Goal: Task Accomplishment & Management: Manage account settings

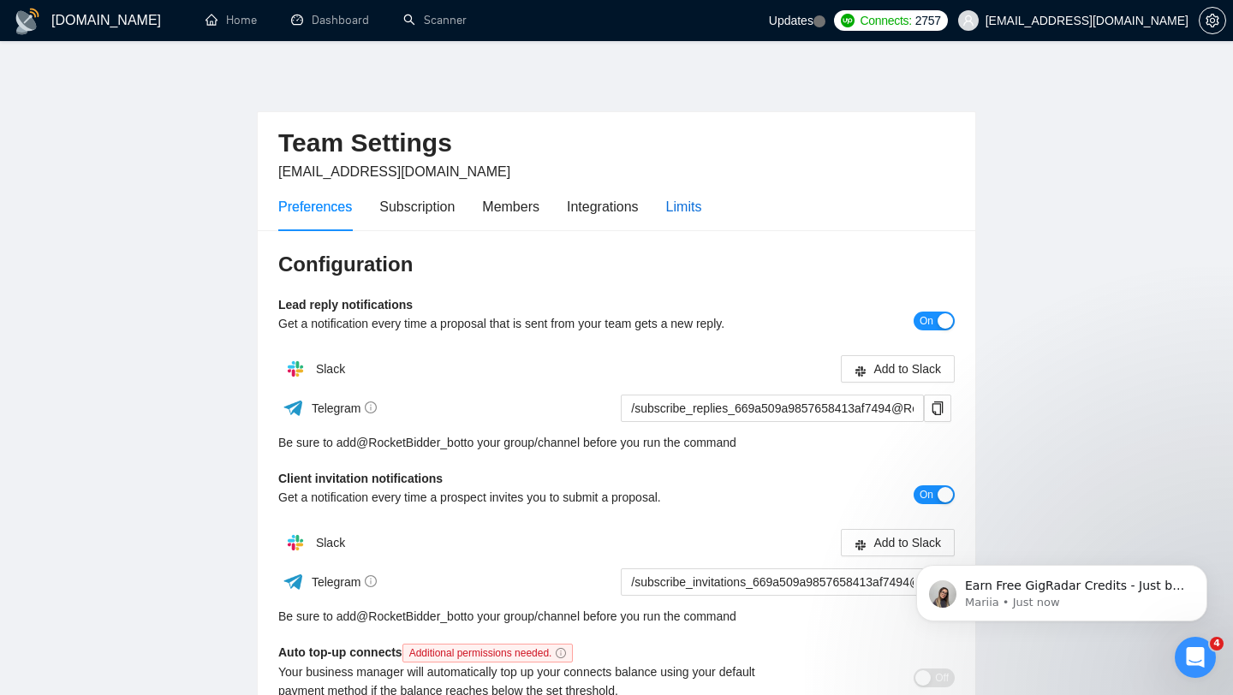
click at [688, 203] on div "Limits" at bounding box center [684, 206] width 36 height 21
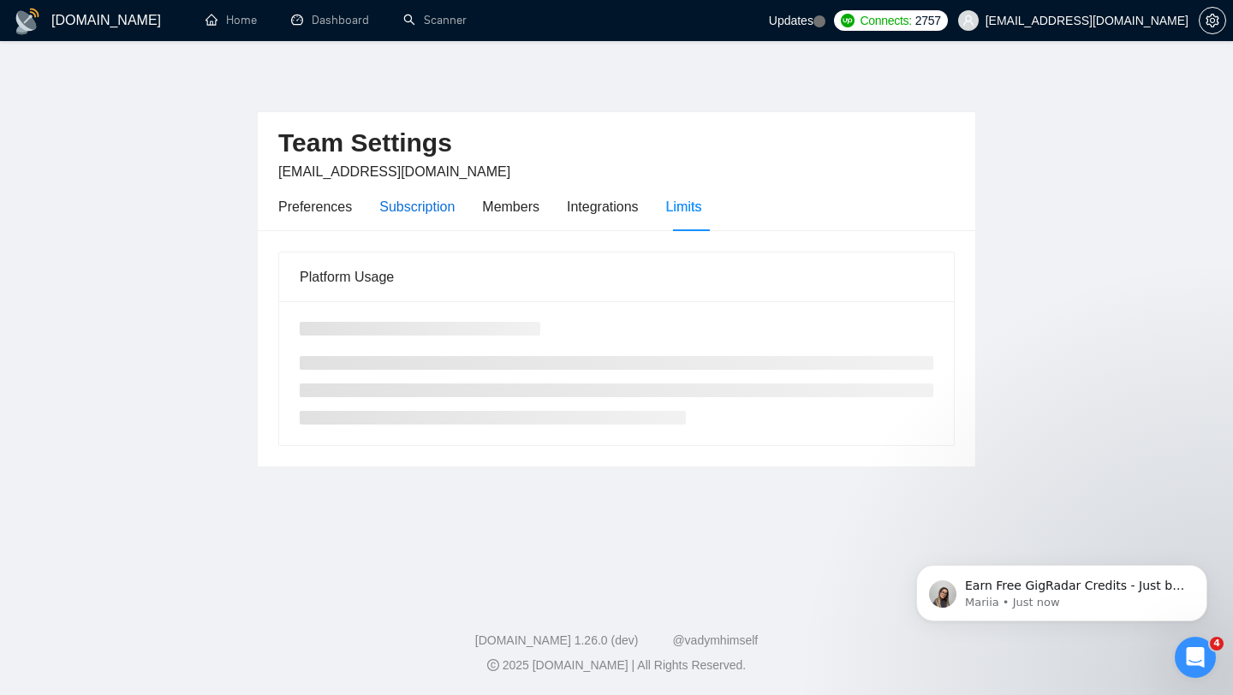
click at [416, 212] on div "Subscription" at bounding box center [416, 206] width 75 height 21
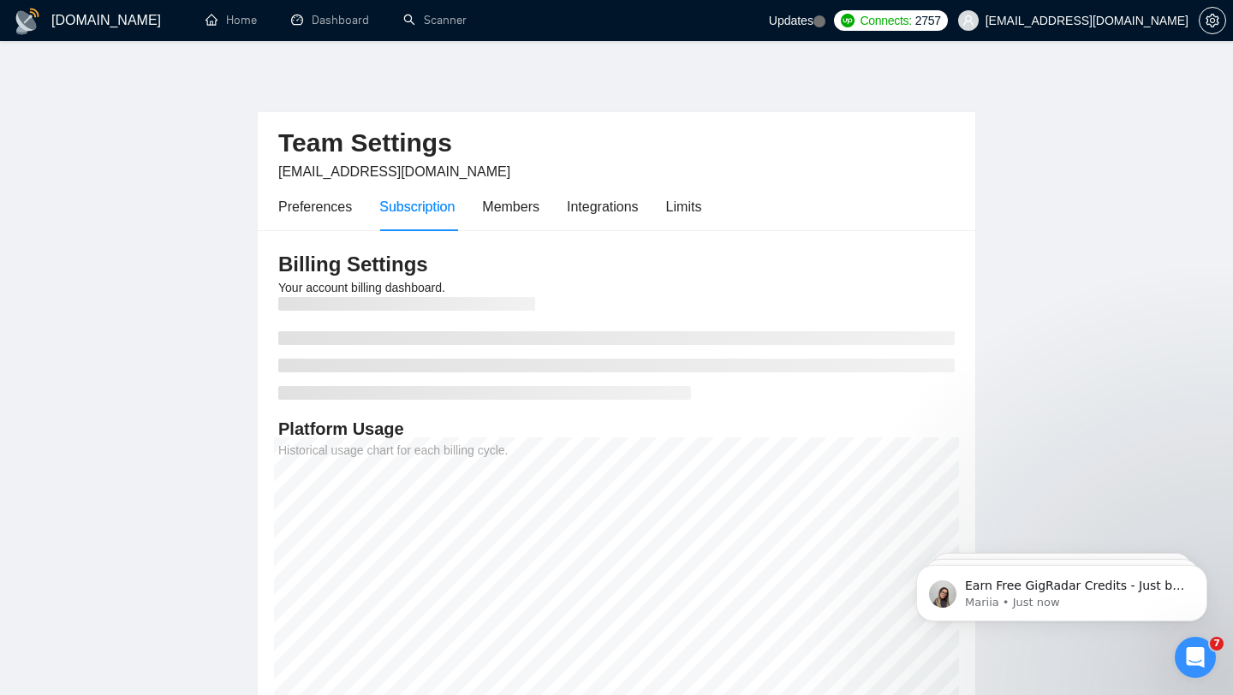
click at [416, 212] on div "Subscription" at bounding box center [416, 206] width 75 height 21
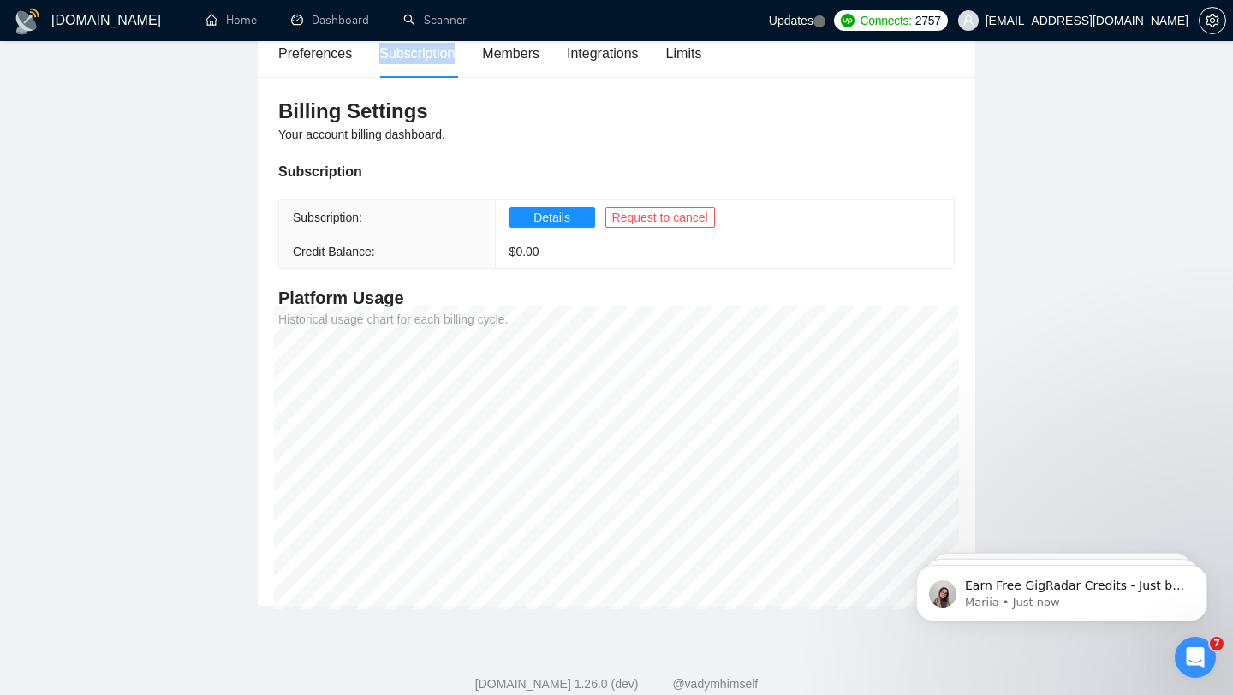
scroll to position [156, 0]
click at [546, 220] on span "Details" at bounding box center [551, 215] width 37 height 19
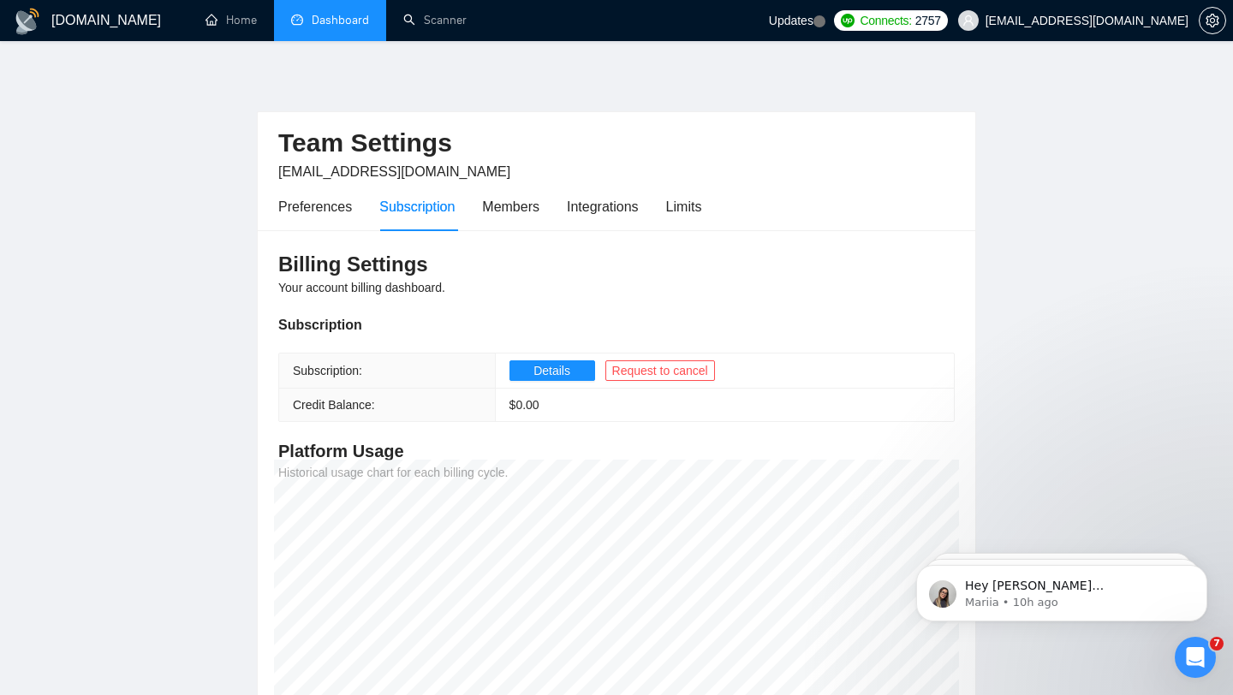
click at [338, 15] on link "Dashboard" at bounding box center [330, 20] width 78 height 15
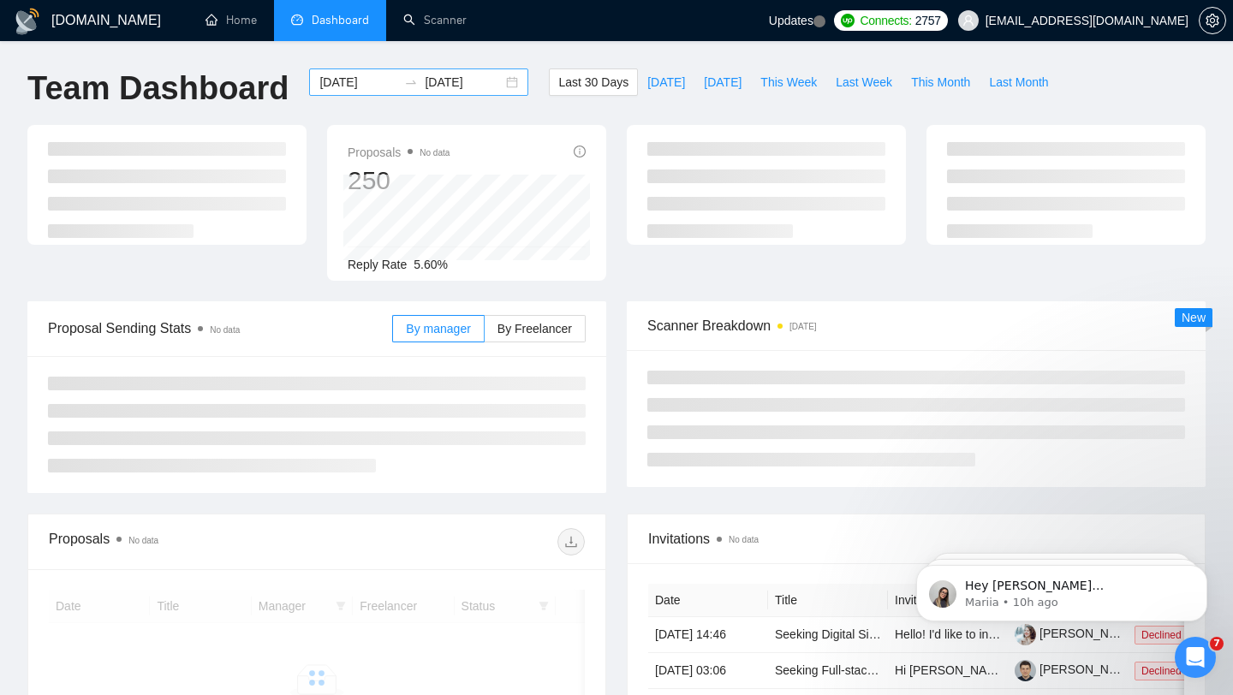
click at [484, 80] on input "2025-08-11" at bounding box center [464, 82] width 78 height 19
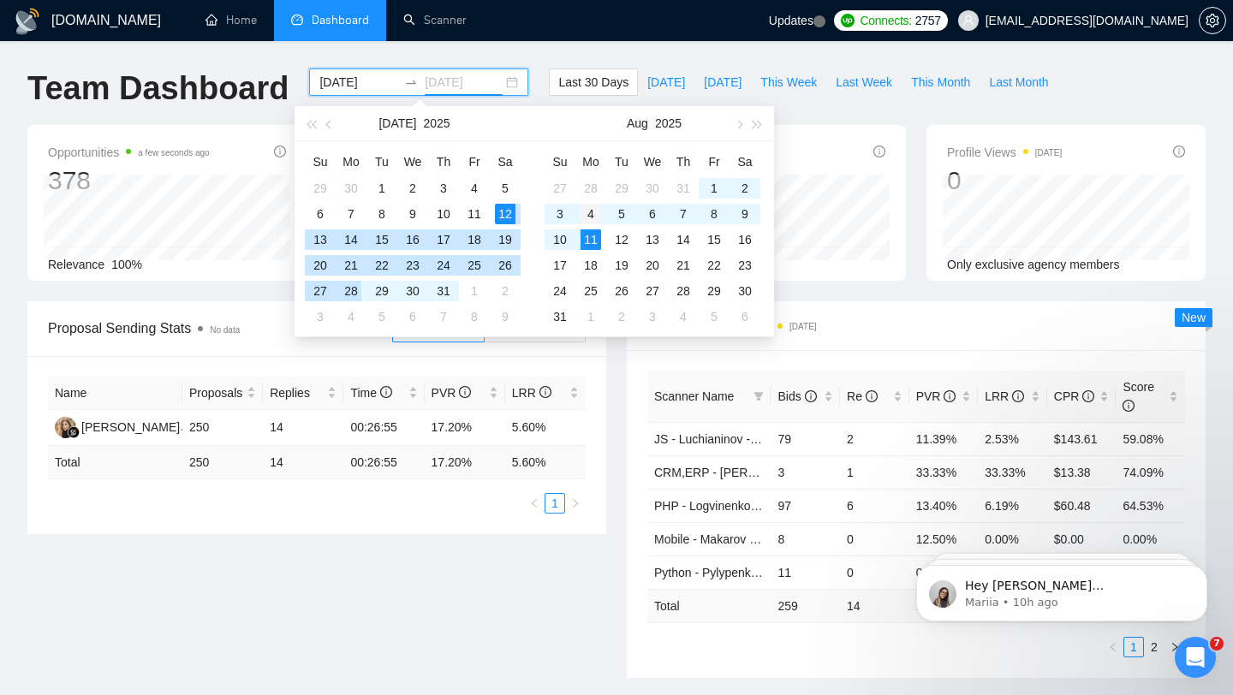
type input "2025-08-04"
click at [597, 212] on div "4" at bounding box center [591, 214] width 21 height 21
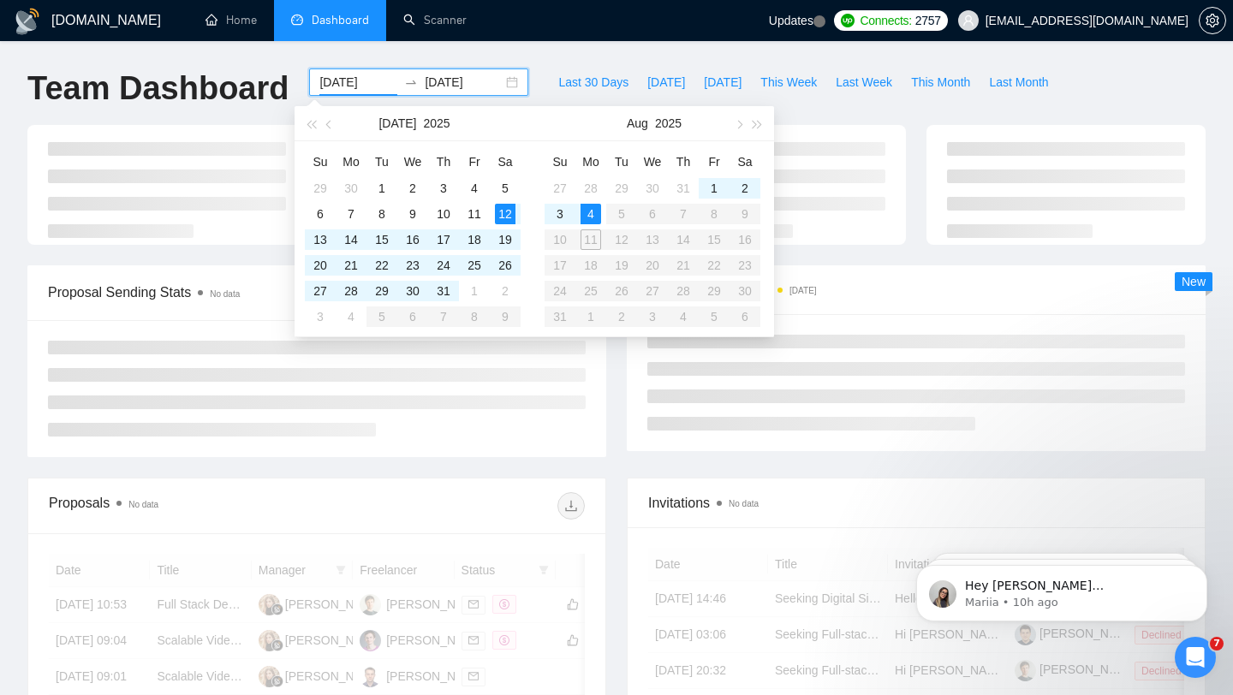
click at [593, 240] on table "Su Mo Tu We Th Fr Sa 27 28 29 30 31 1 2 3 4 5 6 7 8 9 10 11 12 13 14 15 16 17 1…" at bounding box center [653, 239] width 216 height 182
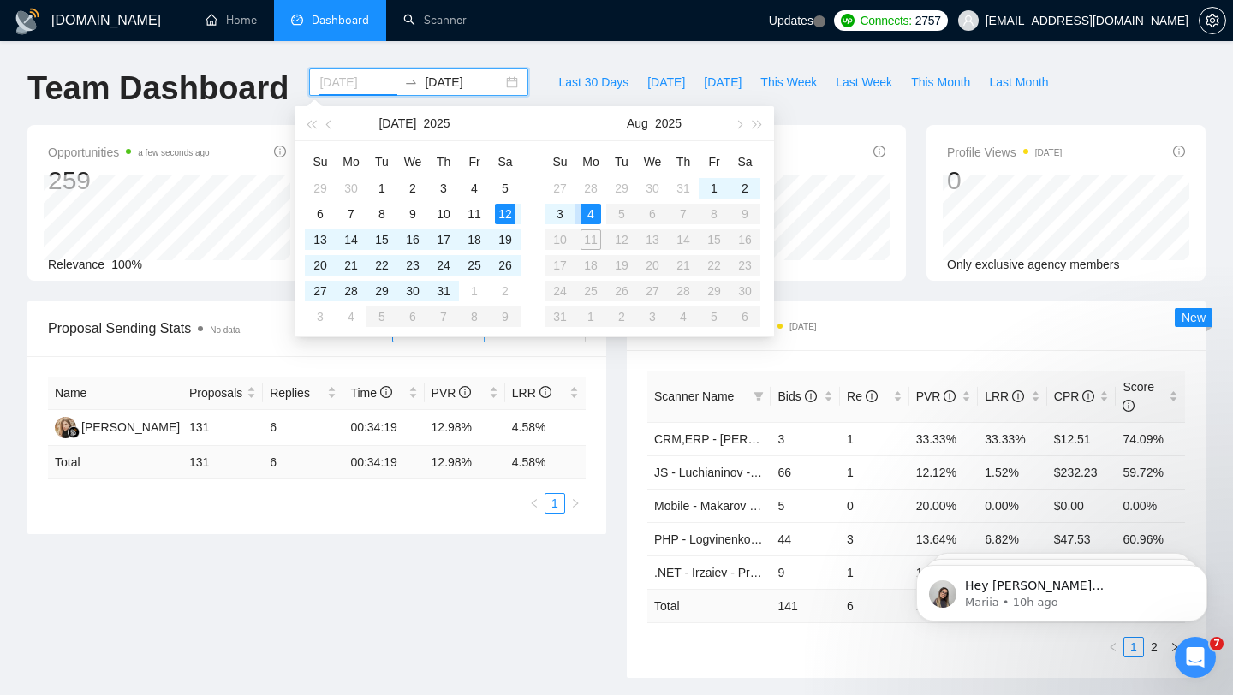
click at [592, 208] on div "4" at bounding box center [591, 214] width 21 height 21
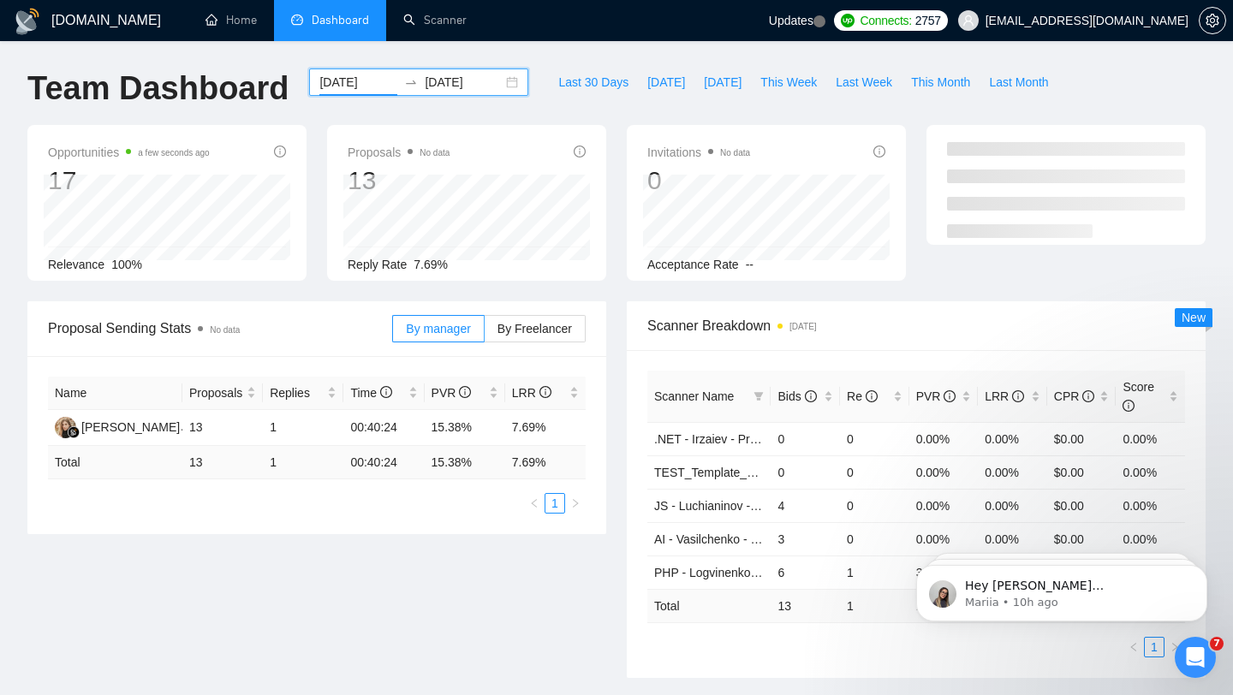
click at [501, 82] on div "2025-08-04 2025-08-04" at bounding box center [418, 82] width 219 height 27
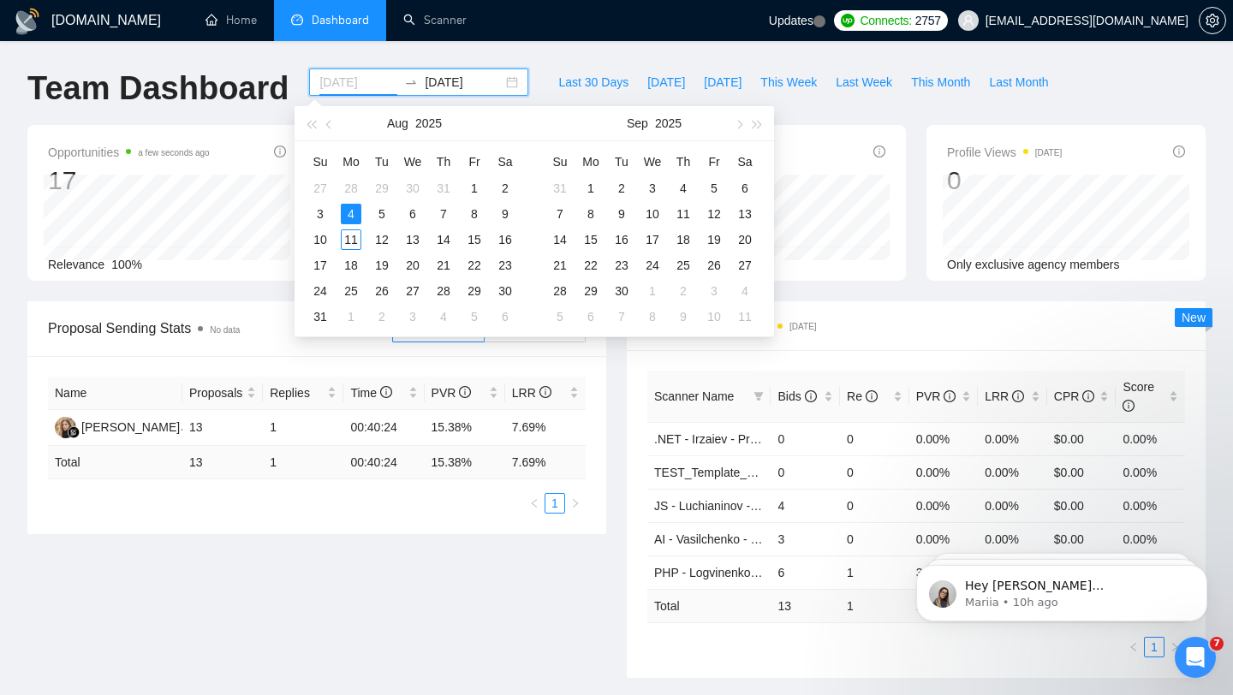
type input "2025-08-04"
click at [349, 215] on div "4" at bounding box center [351, 214] width 21 height 21
type input "2025-08-11"
click at [352, 243] on div "11" at bounding box center [351, 239] width 21 height 21
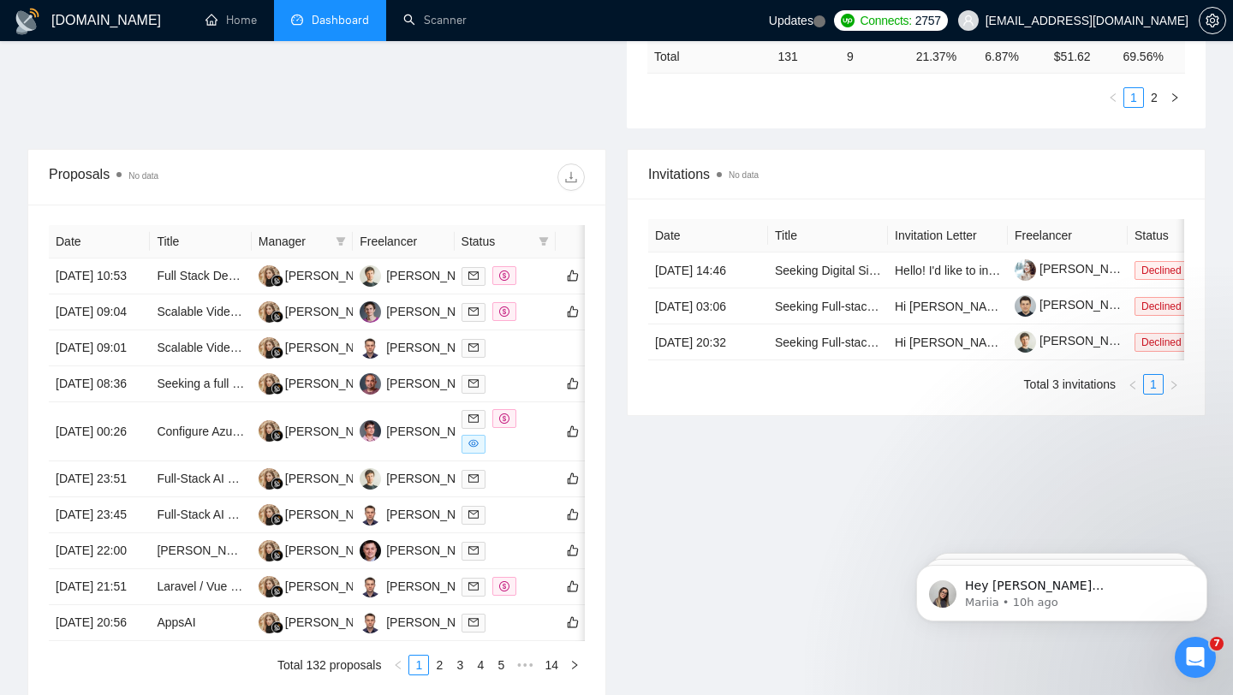
scroll to position [531, 0]
